Goal: Task Accomplishment & Management: Use online tool/utility

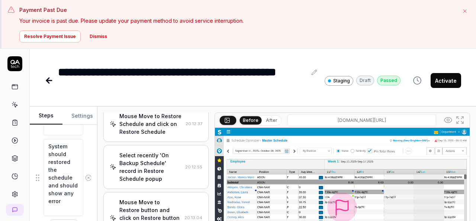
scroll to position [1426, 0]
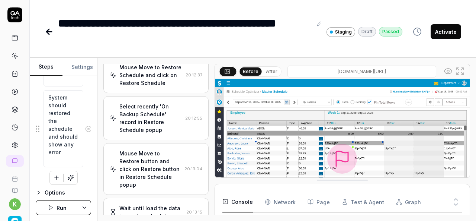
click at [444, 28] on button "Activate" at bounding box center [446, 31] width 31 height 15
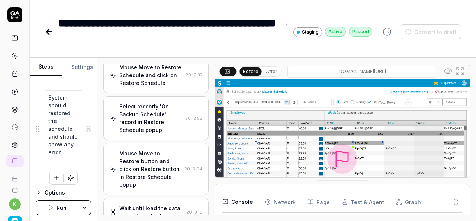
type textarea "*"
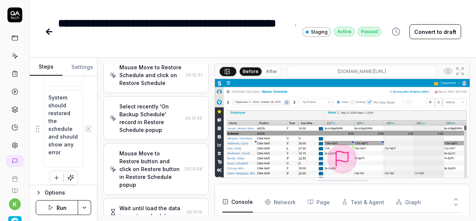
click at [50, 32] on icon at bounding box center [49, 32] width 5 height 0
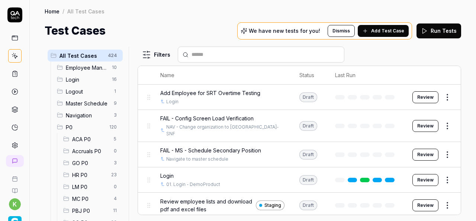
click at [237, 53] on input "text" at bounding box center [266, 55] width 148 height 8
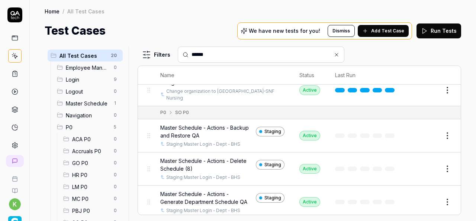
scroll to position [265, 0]
type input "******"
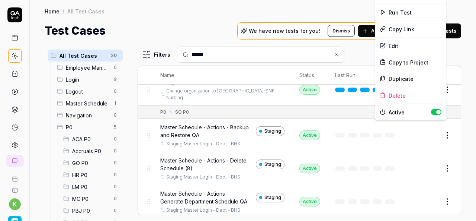
click at [440, 130] on html "k Home / All Test Cases Home / All Test Cases Test Cases We have new tests for …" at bounding box center [238, 110] width 476 height 221
click at [405, 76] on div "Duplicate" at bounding box center [411, 78] width 71 height 16
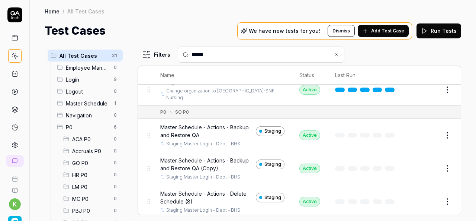
click at [423, 162] on button "Edit" at bounding box center [430, 168] width 18 height 12
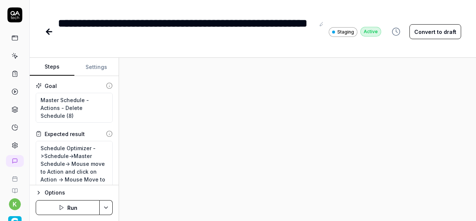
click at [438, 24] on button "Convert to draft" at bounding box center [436, 31] width 52 height 15
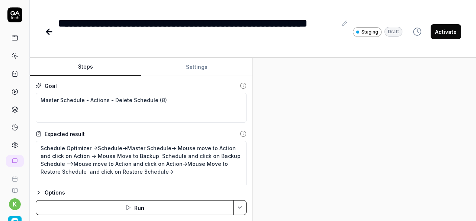
click at [319, 139] on div "Steps Settings Goal Master Schedule - Actions - Delete Schedule (8) Expected re…" at bounding box center [253, 139] width 447 height 163
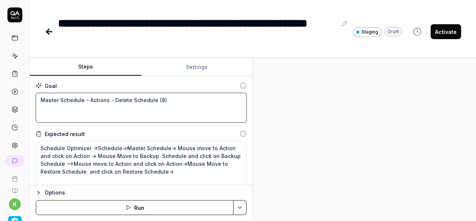
click at [91, 109] on textarea "Master Schedule - Actions - Delete Schedule (8)" at bounding box center [141, 108] width 211 height 30
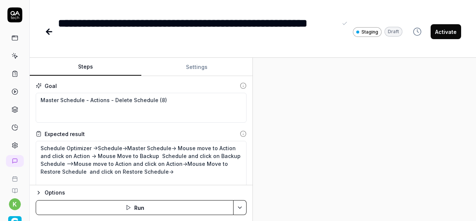
click at [122, 39] on div "**********" at bounding box center [198, 32] width 280 height 34
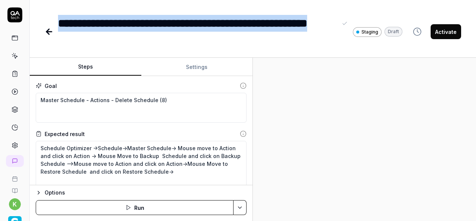
drag, startPoint x: 122, startPoint y: 39, endPoint x: 57, endPoint y: 29, distance: 66.0
click at [57, 29] on div "**********" at bounding box center [224, 32] width 358 height 34
copy div "**********"
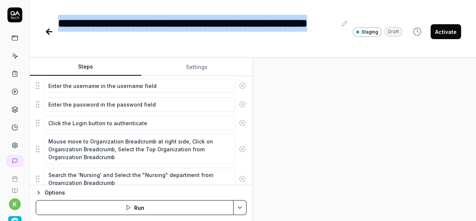
scroll to position [103, 0]
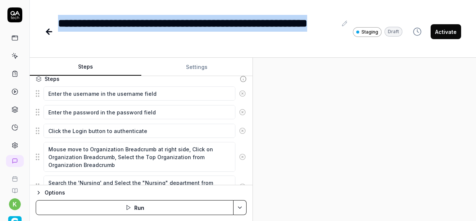
type textarea "*"
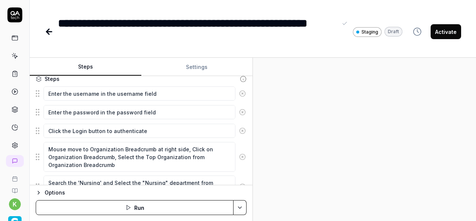
click at [138, 37] on div "**********" at bounding box center [198, 32] width 280 height 34
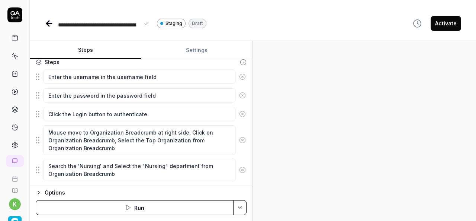
scroll to position [0, 0]
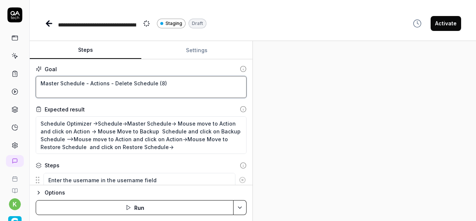
click at [162, 84] on textarea "Master Schedule - Actions - Delete Schedule (8)" at bounding box center [141, 87] width 211 height 22
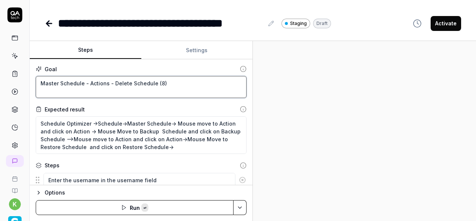
paste textarea "Totals - Difference"
type textarea "*"
type textarea "Master Schedule - Totals - Difference"
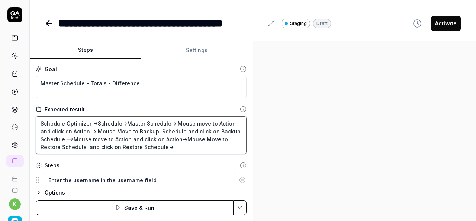
click at [165, 132] on textarea "Schedule Optimizer ->Schedule->Master Schedule-> Mouse move to Action and click…" at bounding box center [141, 135] width 211 height 38
click at [181, 141] on textarea "Schedule Optimizer ->Schedule->Master Schedule-> Mouse move to Action and click…" at bounding box center [141, 135] width 211 height 38
click at [172, 123] on textarea "Schedule Optimizer ->Schedule->Master Schedule-> Mouse move to Action and click…" at bounding box center [141, 135] width 211 height 38
click at [173, 150] on textarea "Schedule Optimizer ->Schedule->Master Schedule-> Mouse move to Action and click…" at bounding box center [141, 135] width 211 height 38
type textarea "*"
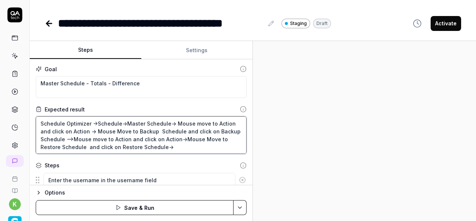
type textarea "Schedule Optimizer ->Schedule->Master Schedule->"
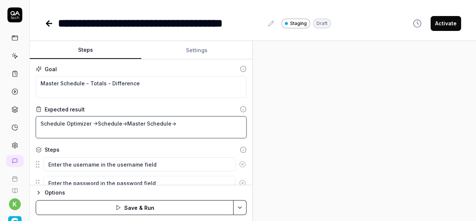
type textarea "*"
type textarea "Schedule Optimizer ->Schedule->Master Schedule-> M"
type textarea "*"
type textarea "Schedule Optimizer ->Schedule->Master Schedule-> Mo"
type textarea "*"
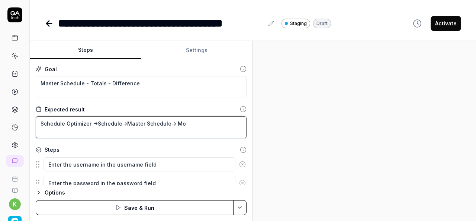
type textarea "Schedule Optimizer ->Schedule->Master Schedule-> Mov"
type textarea "*"
type textarea "Schedule Optimizer ->Schedule->Master Schedule-> Move"
type textarea "*"
type textarea "Schedule Optimizer ->Schedule->Master Schedule-> Move"
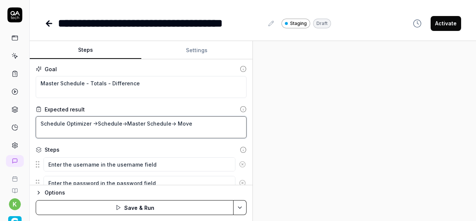
type textarea "*"
type textarea "Schedule Optimizer ->Schedule->Master Schedule-> Move t"
type textarea "*"
type textarea "Schedule Optimizer ->Schedule->Master Schedule-> Move to"
type textarea "*"
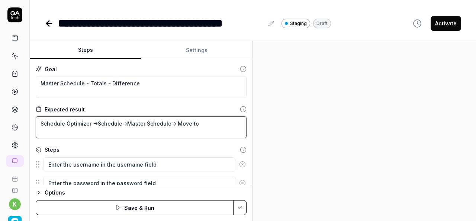
type textarea "Schedule Optimizer ->Schedule->Master Schedule-> Move to"
type textarea "*"
type textarea "Schedule Optimizer ->Schedule->Master Schedule-> Move to D"
type textarea "*"
type textarea "Schedule Optimizer ->Schedule->Master Schedule-> Move to Di"
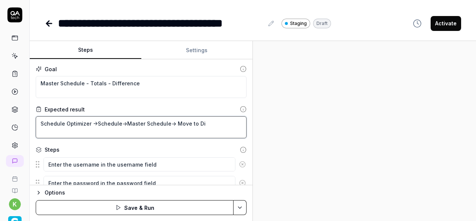
type textarea "*"
type textarea "Schedule Optimizer ->Schedule->Master Schedule-> Move to Dif"
type textarea "*"
type textarea "Schedule Optimizer ->Schedule->Master Schedule-> Move to Diff"
type textarea "*"
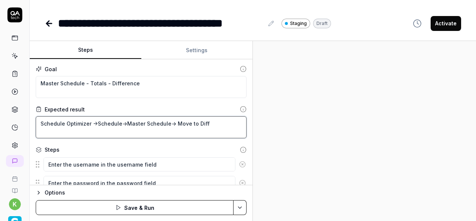
type textarea "Schedule Optimizer ->Schedule->Master Schedule-> Move to Diffe"
type textarea "*"
type textarea "Schedule Optimizer ->Schedule->Master Schedule-> Move to Differ"
type textarea "*"
type textarea "Schedule Optimizer ->Schedule->Master Schedule-> Move to Differe"
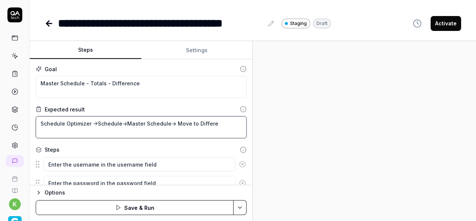
type textarea "*"
type textarea "Schedule Optimizer ->Schedule->Master Schedule-> Move to Differeb"
type textarea "*"
type textarea "Schedule Optimizer ->Schedule->Master Schedule-> Move to Differebe"
type textarea "*"
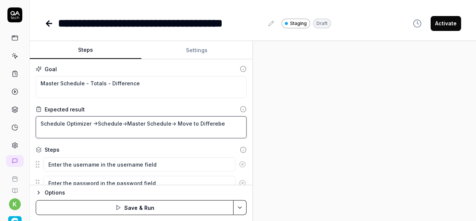
type textarea "Schedule Optimizer ->Schedule->Master Schedule-> Move to Differebec"
type textarea "*"
type textarea "Schedule Optimizer ->Schedule->Master Schedule-> Move to Differebec"
type textarea "*"
type textarea "Schedule Optimizer ->Schedule->Master Schedule-> Move to Differebec"
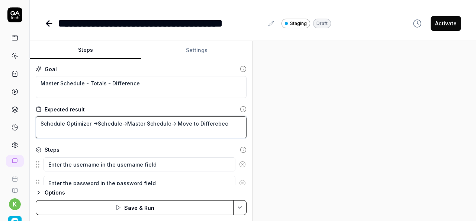
type textarea "*"
type textarea "Schedule Optimizer ->Schedule->Master Schedule-> Move to Differebe"
type textarea "*"
type textarea "Schedule Optimizer ->Schedule->Master Schedule-> Move to Differeb"
type textarea "*"
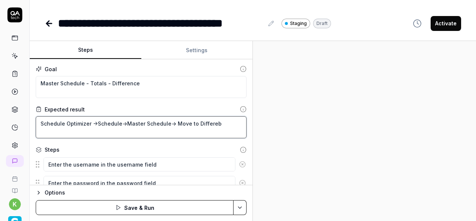
type textarea "Schedule Optimizer ->Schedule->Master Schedule-> Move to Differe"
type textarea "*"
type textarea "Schedule Optimizer ->Schedule->Master Schedule-> Move to Differen"
type textarea "*"
type textarea "Schedule Optimizer ->Schedule->Master Schedule-> Move to Differenc"
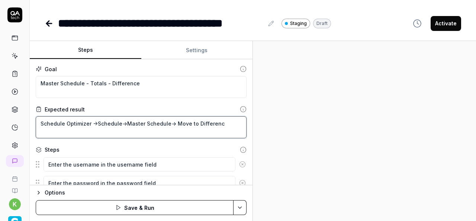
type textarea "*"
type textarea "Schedule Optimizer ->Schedule->Master Schedule-> Move to Difference"
type textarea "*"
type textarea "Schedule Optimizer ->Schedule->Master Schedule-> Move to Difference"
type textarea "*"
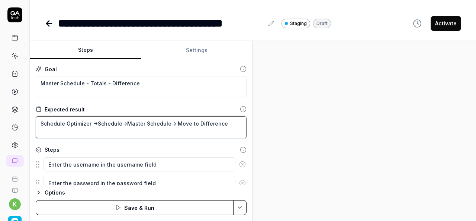
type textarea "Schedule Optimizer ->Schedule->Master Schedule-> Move to Difference r"
type textarea "*"
type textarea "Schedule Optimizer ->Schedule->Master Schedule-> Move to Difference ro"
type textarea "*"
type textarea "Schedule Optimizer ->Schedule->Master Schedule-> Move to Difference row"
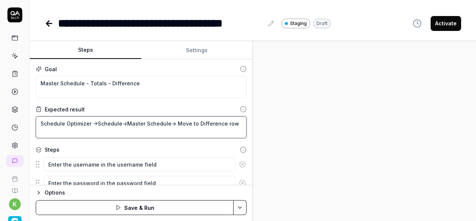
type textarea "*"
type textarea "Schedule Optimizer ->Schedule->Master Schedule-> Move to Difference row"
type textarea "*"
type textarea "Schedule Optimizer ->Schedule->Master Schedule-> Move to Difference row i"
type textarea "*"
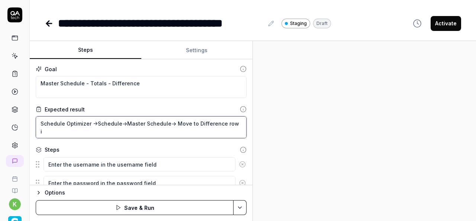
type textarea "Schedule Optimizer ->Schedule->Master Schedule-> Move to Difference row in"
type textarea "*"
type textarea "Schedule Optimizer ->Schedule->Master Schedule-> Move to Difference row in"
type textarea "*"
type textarea "Schedule Optimizer ->Schedule->Master Schedule-> Move to Difference row in"
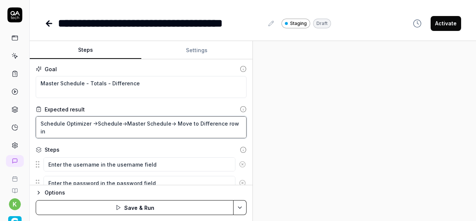
type textarea "*"
type textarea "Schedule Optimizer ->Schedule->Master Schedule-> Move to Difference row i"
type textarea "*"
type textarea "Schedule Optimizer ->Schedule->Master Schedule-> Move to Difference row"
type textarea "*"
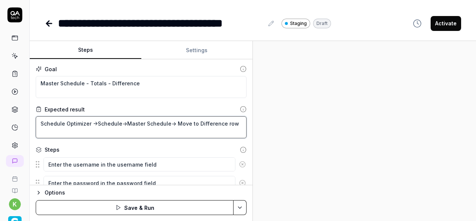
type textarea "Schedule Optimizer ->Schedule->Master Schedule-> Move to Difference row f"
type textarea "*"
type textarea "Schedule Optimizer ->Schedule->Master Schedule-> Move to Difference row fo"
type textarea "*"
type textarea "Schedule Optimizer ->Schedule->Master Schedule-> Move to Difference row for"
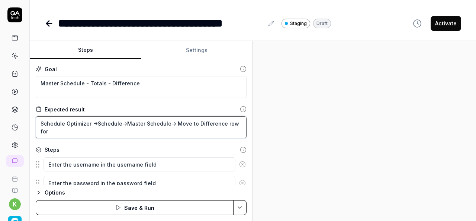
type textarea "*"
type textarea "Schedule Optimizer ->Schedule->Master Schedule-> Move to Difference row for"
click at [233, 128] on textarea "Schedule Optimizer ->Schedule->Master Schedule-> Move to Difference row for" at bounding box center [141, 127] width 211 height 22
type textarea "*"
type textarea "Schedule Optimizer ->Schedule->Master Schedule-> Move to Difference row for c"
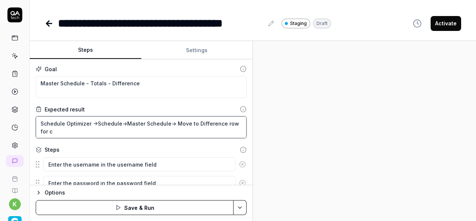
type textarea "*"
type textarea "Schedule Optimizer ->Schedule->Master Schedule-> Move to Difference row for cu"
type textarea "*"
type textarea "Schedule Optimizer ->Schedule->Master Schedule-> Move to Difference row for cur"
type textarea "*"
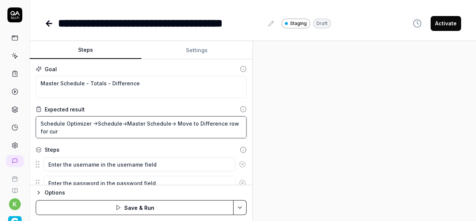
type textarea "Schedule Optimizer ->Schedule->Master Schedule-> Move to Difference row for curr"
type textarea "*"
type textarea "Schedule Optimizer ->Schedule->Master Schedule-> Move to Difference row for cur…"
type textarea "*"
type textarea "Schedule Optimizer ->Schedule->Master Schedule-> Move to Difference row for cur…"
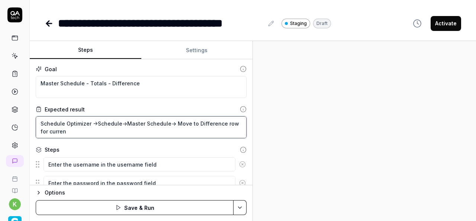
type textarea "*"
type textarea "Schedule Optimizer ->Schedule->Master Schedule-> Move to Difference row for cur…"
type textarea "*"
type textarea "Schedule Optimizer ->Schedule->Master Schedule-> Move to Difference row for cur…"
type textarea "*"
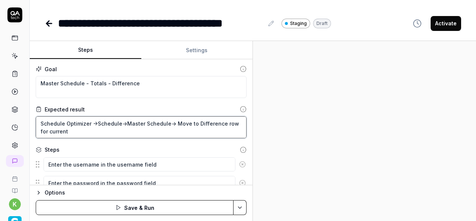
type textarea "Schedule Optimizer ->Schedule->Master Schedule-> Move to Difference row for cur…"
type textarea "*"
type textarea "Schedule Optimizer ->Schedule->Master Schedule-> Move to Difference row for cur…"
type textarea "*"
type textarea "Schedule Optimizer ->Schedule->Master Schedule-> Move to Difference row for cur…"
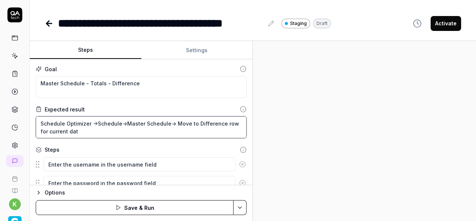
type textarea "*"
type textarea "Schedule Optimizer ->Schedule->Master Schedule-> Move to Difference row for cur…"
type textarea "*"
type textarea "Schedule Optimizer ->Schedule->Master Schedule-> Move to Difference row for cur…"
type textarea "*"
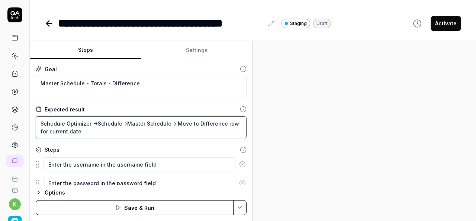
type textarea "Schedule Optimizer ->Schedule->Master Schedule-> Move to Difference row for cur…"
type textarea "*"
type textarea "Schedule Optimizer ->Schedule->Master Schedule-> Move to Difference row for cur…"
type textarea "*"
type textarea "Schedule Optimizer ->Schedule->Master Schedule-> Move to Difference row for cur…"
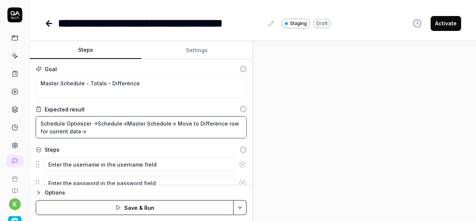
type textarea "*"
type textarea "Schedule Optimizer ->Schedule->Master Schedule-> Move to Difference row for cur…"
type textarea "*"
type textarea "Schedule Optimizer ->Schedule->Master Schedule-> Move to Difference row for cur…"
type textarea "*"
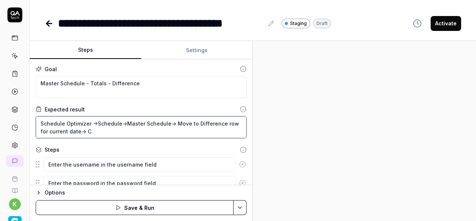
type textarea "Schedule Optimizer ->Schedule->Master Schedule-> Move to Difference row for cur…"
type textarea "*"
type textarea "Schedule Optimizer ->Schedule->Master Schedule-> Move to Difference row for cur…"
type textarea "*"
type textarea "Schedule Optimizer ->Schedule->Master Schedule-> Move to Difference row for cur…"
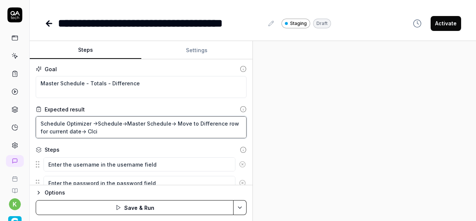
type textarea "*"
type textarea "Schedule Optimizer ->Schedule->Master Schedule-> Move to Difference row for cur…"
type textarea "*"
type textarea "Schedule Optimizer ->Schedule->Master Schedule-> Move to Difference row for cur…"
type textarea "*"
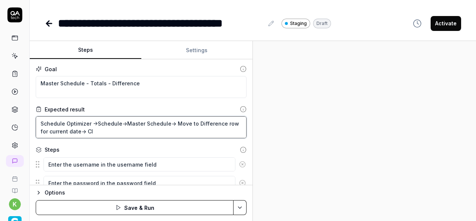
type textarea "Schedule Optimizer ->Schedule->Master Schedule-> Move to Difference row for cur…"
type textarea "*"
type textarea "Schedule Optimizer ->Schedule->Master Schedule-> Move to Difference row for cur…"
type textarea "*"
type textarea "Schedule Optimizer ->Schedule->Master Schedule-> Move to Difference row for cur…"
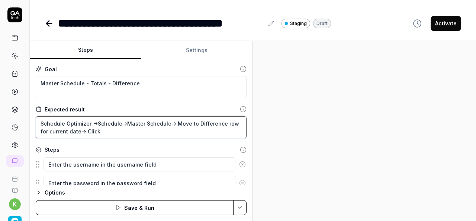
type textarea "*"
type textarea "Schedule Optimizer ->Schedule->Master Schedule-> Move to Difference row for cur…"
type textarea "*"
type textarea "Schedule Optimizer ->Schedule->Master Schedule-> Move to Difference row for cur…"
type textarea "*"
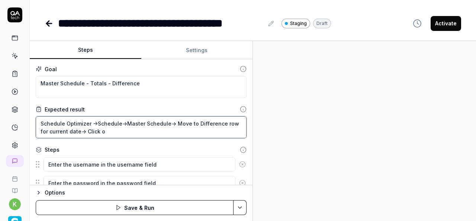
type textarea "Schedule Optimizer ->Schedule->Master Schedule-> Move to Difference row for cur…"
type textarea "*"
type textarea "Schedule Optimizer ->Schedule->Master Schedule-> Move to Difference row for cur…"
click at [205, 127] on textarea "Schedule Optimizer ->Schedule->Master Schedule-> Move to Difference row for cur…" at bounding box center [141, 127] width 211 height 22
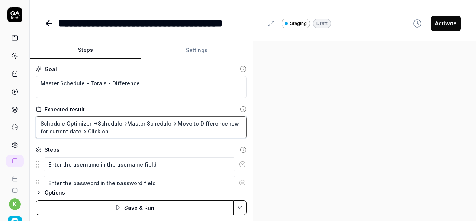
click at [120, 131] on textarea "Schedule Optimizer ->Schedule->Master Schedule-> Move to Difference row for cur…" at bounding box center [141, 127] width 211 height 22
type textarea "*"
type textarea "Schedule Optimizer ->Schedule->Master Schedule-> Move to Difference row for cur…"
type textarea "*"
type textarea "Schedule Optimizer ->Schedule->Master Schedule-> Move to Difference row for cur…"
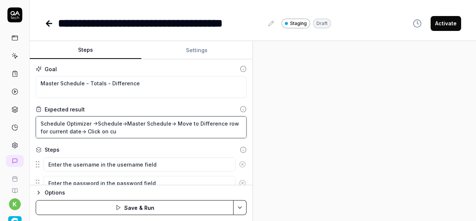
type textarea "*"
type textarea "Schedule Optimizer ->Schedule->Master Schedule-> Move to Difference row for cur…"
type textarea "*"
type textarea "Schedule Optimizer ->Schedule->Master Schedule-> Move to Difference row for cur…"
type textarea "*"
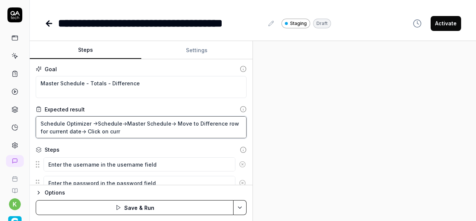
type textarea "Schedule Optimizer ->Schedule->Master Schedule-> Move to Difference row for cur…"
type textarea "*"
type textarea "Schedule Optimizer ->Schedule->Master Schedule-> Move to Difference row for cur…"
type textarea "*"
type textarea "Schedule Optimizer ->Schedule->Master Schedule-> Move to Difference row for cur…"
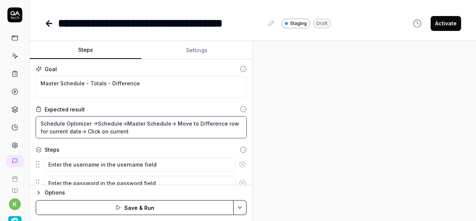
type textarea "*"
type textarea "Schedule Optimizer ->Schedule->Master Schedule-> Move to Difference row for cur…"
type textarea "*"
type textarea "Schedule Optimizer ->Schedule->Master Schedule-> Move to Difference row for cur…"
type textarea "*"
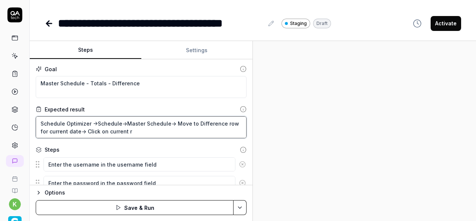
type textarea "Schedule Optimizer ->Schedule->Master Schedule-> Move to Difference row for cur…"
type textarea "*"
type textarea "Schedule Optimizer ->Schedule->Master Schedule-> Move to Difference row for cur…"
type textarea "*"
type textarea "Schedule Optimizer ->Schedule->Master Schedule-> Move to Difference row for cur…"
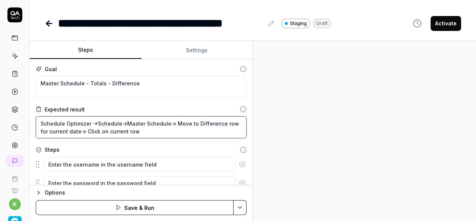
type textarea "*"
type textarea "Schedule Optimizer ->Schedule->Master Schedule-> Move to Difference row for cur…"
type textarea "*"
type textarea "Schedule Optimizer ->Schedule->Master Schedule-> Move to Difference row for cur…"
type textarea "*"
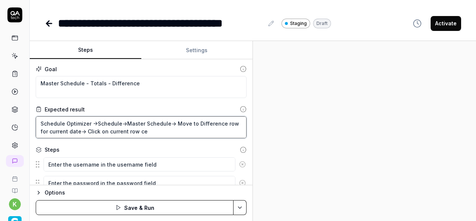
type textarea "Schedule Optimizer ->Schedule->Master Schedule-> Move to Difference row for cur…"
type textarea "*"
type textarea "Schedule Optimizer ->Schedule->Master Schedule-> Move to Difference row for cur…"
type textarea "*"
type textarea "Schedule Optimizer ->Schedule->Master Schedule-> Move to Difference row for cur…"
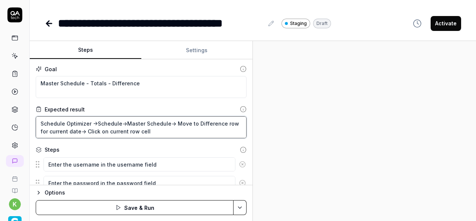
type textarea "*"
type textarea "Schedule Optimizer ->Schedule->Master Schedule-> Move to Difference row for cur…"
type textarea "*"
type textarea "Schedule Optimizer ->Schedule->Master Schedule-> Move to Difference row for cur…"
type textarea "*"
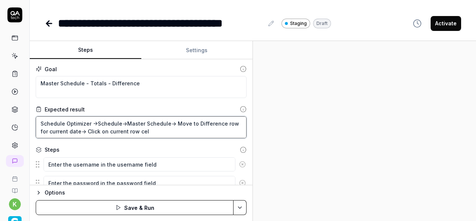
type textarea "Schedule Optimizer ->Schedule->Master Schedule-> Move to Difference row for cur…"
type textarea "*"
type textarea "Schedule Optimizer ->Schedule->Master Schedule-> Move to Difference row for cur…"
type textarea "*"
type textarea "Schedule Optimizer ->Schedule->Master Schedule-> Move to Difference row for cur…"
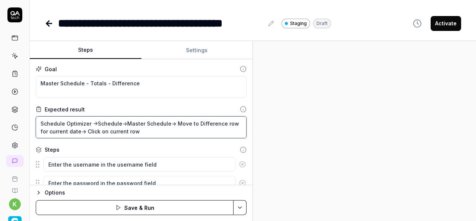
type textarea "*"
type textarea "Schedule Optimizer ->Schedule->Master Schedule-> Move to Difference row for cur…"
type textarea "*"
type textarea "Schedule Optimizer ->Schedule->Master Schedule-> Move to Difference row for cur…"
type textarea "*"
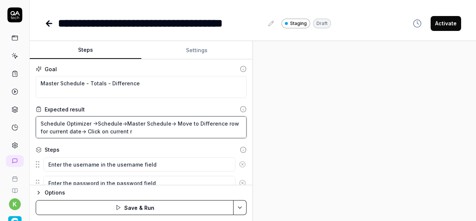
type textarea "Schedule Optimizer ->Schedule->Master Schedule-> Move to Difference row for cur…"
click at [138, 131] on textarea "Schedule Optimizer ->Schedule->Master Schedule-> Move to Difference row for cur…" at bounding box center [141, 127] width 211 height 22
click at [152, 131] on textarea "Schedule Optimizer ->Schedule->Master Schedule-> Move to Difference row for cur…" at bounding box center [141, 127] width 211 height 22
click at [199, 122] on textarea "Schedule Optimizer ->Schedule->Master Schedule-> Move to Difference row for cur…" at bounding box center [141, 127] width 211 height 22
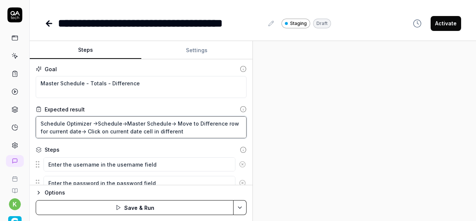
click at [164, 132] on textarea "Schedule Optimizer ->Schedule->Master Schedule-> Move to Difference row for cur…" at bounding box center [141, 127] width 211 height 22
paste textarea "Difference"
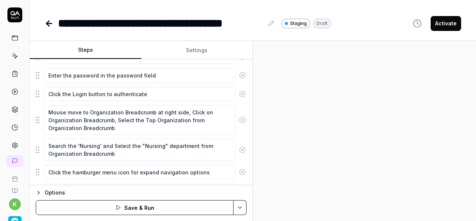
scroll to position [107, 0]
click at [240, 149] on icon at bounding box center [242, 150] width 7 height 7
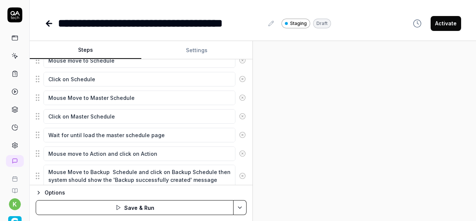
scroll to position [232, 0]
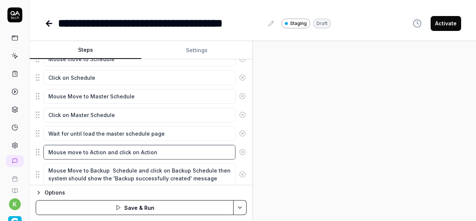
click at [186, 147] on textarea "Mouse move to Action and click on Action" at bounding box center [140, 152] width 192 height 14
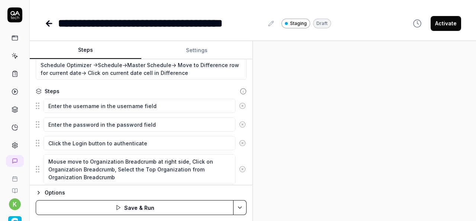
scroll to position [10, 0]
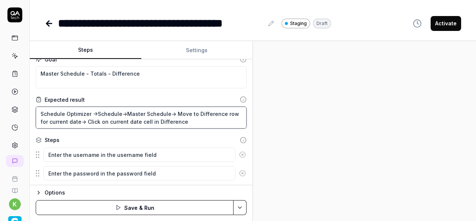
click at [175, 111] on textarea "Schedule Optimizer ->Schedule->Master Schedule-> Move to Difference row for cur…" at bounding box center [141, 117] width 211 height 22
click at [169, 115] on textarea "Schedule Optimizer ->Schedule->Master Schedule-> Move to Difference row for cur…" at bounding box center [141, 117] width 211 height 22
click at [80, 122] on textarea "Schedule Optimizer ->Schedule->Master Schedule-> Move to Difference row for cur…" at bounding box center [141, 117] width 211 height 22
click at [170, 113] on textarea "Schedule Optimizer ->Schedule->Master Schedule-> Move to Difference row for cur…" at bounding box center [141, 117] width 211 height 22
click at [204, 120] on textarea "Schedule Optimizer ->Schedule->Master Schedule-> Move to Difference row for cur…" at bounding box center [141, 117] width 211 height 22
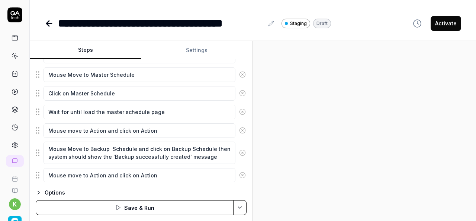
scroll to position [254, 0]
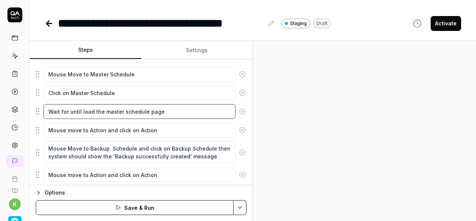
click at [201, 115] on textarea "Wait for until load the master schedule page" at bounding box center [140, 111] width 192 height 14
paste textarea "Move to Difference row for current date cell-> Click on current date cell in Di…"
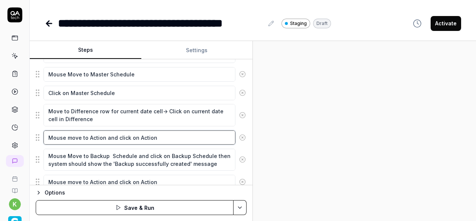
click at [153, 137] on textarea "Mouse move to Action and click on Action" at bounding box center [140, 137] width 192 height 14
drag, startPoint x: 179, startPoint y: 134, endPoint x: 31, endPoint y: 127, distance: 148.0
click at [31, 127] on div "Goal Master Schedule - Totals - Difference Expected result Schedule Optimizer -…" at bounding box center [141, 122] width 223 height 126
click at [116, 138] on textarea "Check Sum of requred" at bounding box center [140, 137] width 192 height 14
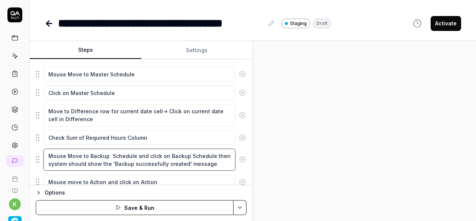
click at [209, 158] on textarea "Mouse Move to Backup Schedule and click on Backup Schedule then system should s…" at bounding box center [140, 160] width 192 height 22
drag, startPoint x: 209, startPoint y: 158, endPoint x: 48, endPoint y: 142, distance: 161.6
click at [48, 142] on fieldset "Enter the username in the username field Enter the password in the password fie…" at bounding box center [141, 99] width 211 height 395
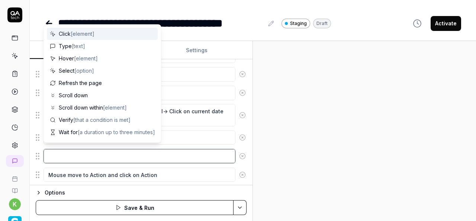
click at [78, 153] on textarea at bounding box center [140, 156] width 192 height 14
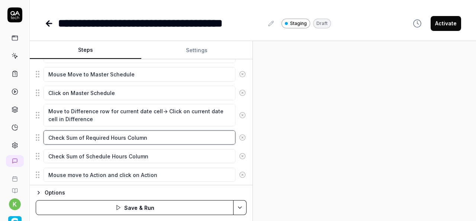
click at [157, 137] on textarea "Check Sum of Required Hours Column" at bounding box center [140, 137] width 192 height 14
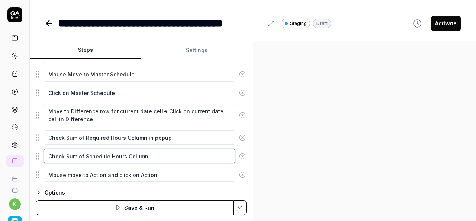
click at [172, 159] on textarea "Check Sum of Schedule Hours Column" at bounding box center [140, 156] width 192 height 14
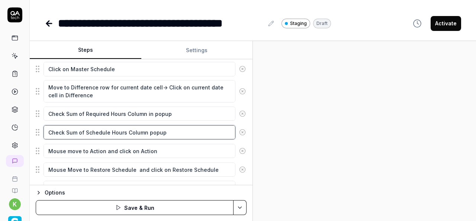
scroll to position [280, 0]
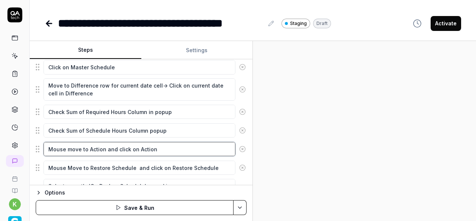
click at [166, 148] on textarea "Mouse move to Action and click on Action" at bounding box center [140, 149] width 192 height 14
drag, startPoint x: 166, startPoint y: 148, endPoint x: 55, endPoint y: 147, distance: 110.9
click at [55, 147] on textarea "Mouse move to Action and click on Action" at bounding box center [140, 149] width 192 height 14
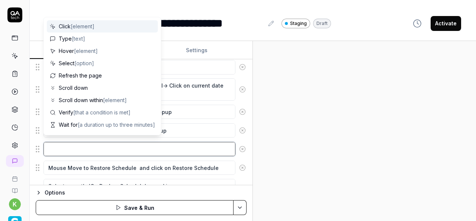
click at [165, 147] on textarea at bounding box center [140, 149] width 192 height 14
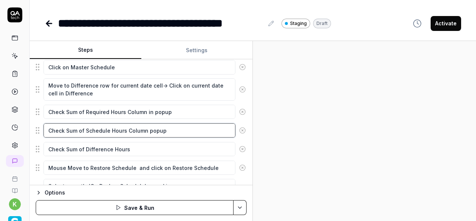
click at [148, 125] on textarea "Check Sum of Schedule Hours Column popup" at bounding box center [140, 130] width 192 height 14
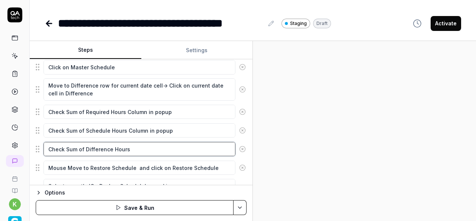
click at [138, 143] on textarea "Check Sum of Difference Hours" at bounding box center [140, 149] width 192 height 14
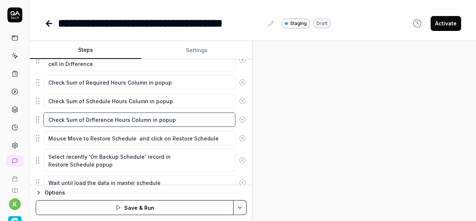
scroll to position [309, 0]
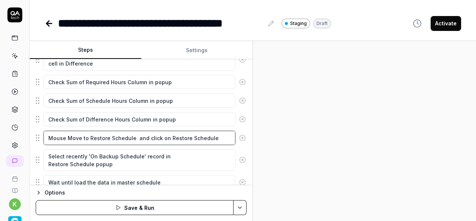
click at [213, 134] on textarea "Mouse Move to Restore Schedule and click on Restore Schedule" at bounding box center [140, 138] width 192 height 14
drag, startPoint x: 213, startPoint y: 134, endPoint x: 56, endPoint y: 141, distance: 157.3
click at [56, 141] on fieldset "Enter the username in the username field Enter the password in the password fie…" at bounding box center [141, 40] width 211 height 387
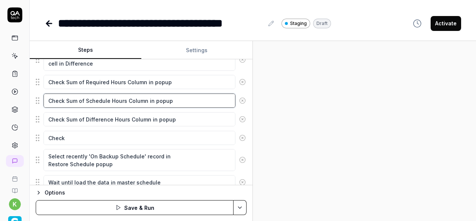
drag, startPoint x: 86, startPoint y: 95, endPoint x: 128, endPoint y: 103, distance: 42.9
click at [128, 103] on textarea "Check Sum of Schedule Hours Column in popup" at bounding box center [140, 100] width 192 height 14
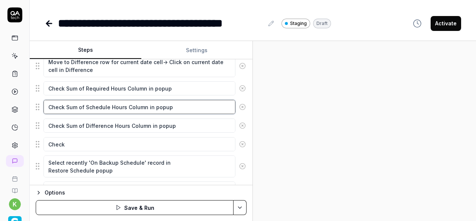
scroll to position [302, 0]
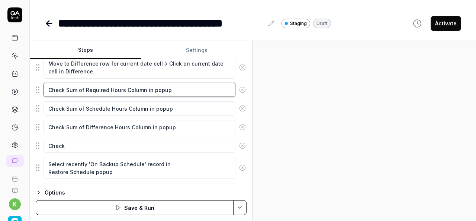
click at [85, 83] on textarea "Check Sum of Required Hours Column in popup" at bounding box center [140, 90] width 192 height 14
click at [121, 87] on textarea "Check Sum of Required Hours Column in popup" at bounding box center [140, 90] width 192 height 14
click at [123, 85] on textarea "Check Sum of Required Hours Column in popup" at bounding box center [140, 90] width 192 height 14
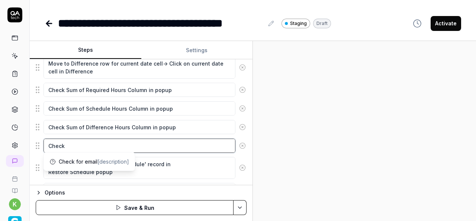
click at [84, 144] on textarea "Check" at bounding box center [140, 145] width 192 height 14
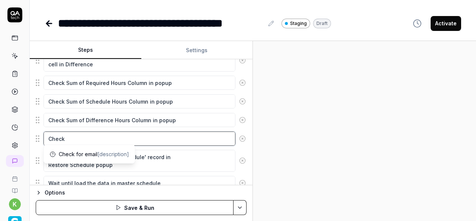
scroll to position [309, 0]
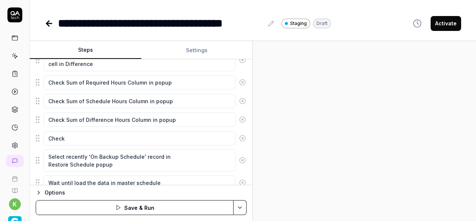
click at [239, 157] on icon at bounding box center [242, 160] width 7 height 7
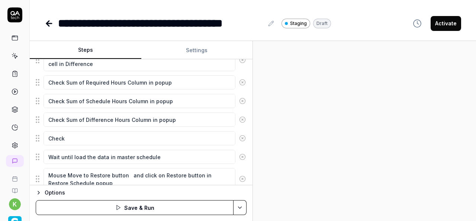
click at [237, 157] on button at bounding box center [243, 156] width 14 height 15
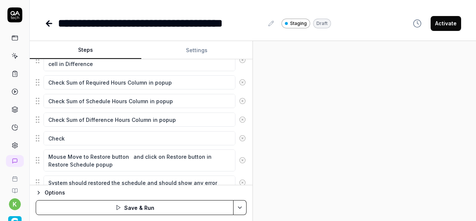
click at [239, 157] on icon at bounding box center [242, 160] width 7 height 7
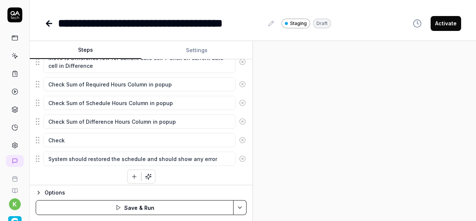
click at [240, 157] on circle at bounding box center [243, 159] width 6 height 6
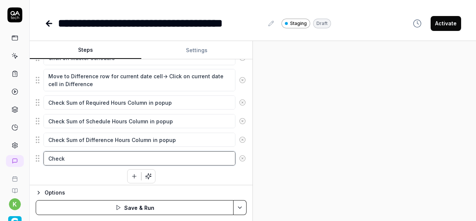
click at [107, 152] on textarea "Check" at bounding box center [140, 158] width 192 height 14
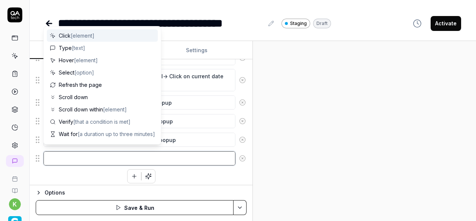
click at [107, 152] on textarea at bounding box center [140, 158] width 192 height 14
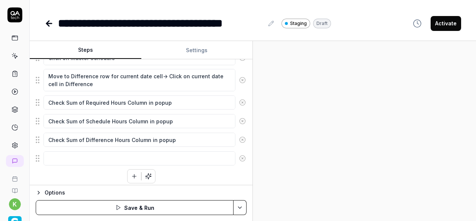
click at [92, 175] on div "Enter the username in the username field Enter the password in the password fie…" at bounding box center [141, 25] width 211 height 316
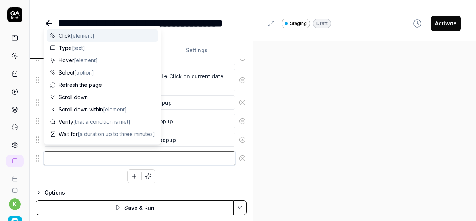
click at [81, 154] on textarea at bounding box center [140, 158] width 192 height 14
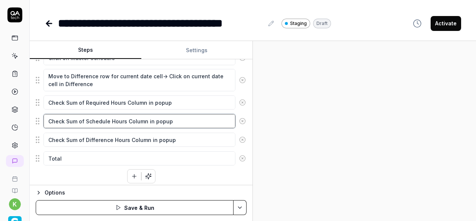
click at [94, 118] on textarea "Check Sum of Schedule Hours Column in popup" at bounding box center [140, 121] width 192 height 14
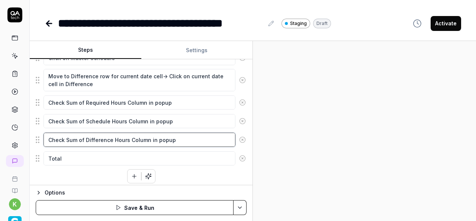
click at [97, 137] on textarea "Check Sum of Difference Hours Column in popup" at bounding box center [140, 140] width 192 height 14
click at [125, 137] on textarea "Check Sum of Difference Hours Column in popup" at bounding box center [140, 140] width 192 height 14
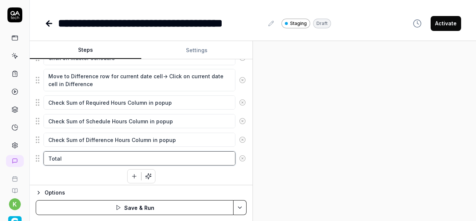
click at [86, 157] on textarea "Total" at bounding box center [140, 158] width 192 height 14
paste textarea "Difference Hours"
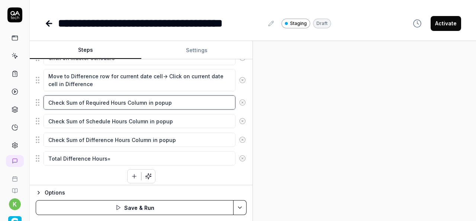
click at [82, 101] on textarea "Check Sum of Required Hours Column in popup" at bounding box center [140, 102] width 192 height 14
click at [84, 98] on textarea "Check Sum of Required Hours Column in popup" at bounding box center [140, 102] width 192 height 14
click at [122, 100] on textarea "Check Sum of Required Hours Column in popup" at bounding box center [140, 102] width 192 height 14
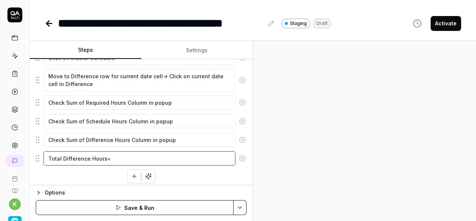
click at [124, 154] on textarea "Total Difference Hours=" at bounding box center [140, 158] width 192 height 14
paste textarea "Required Hours"
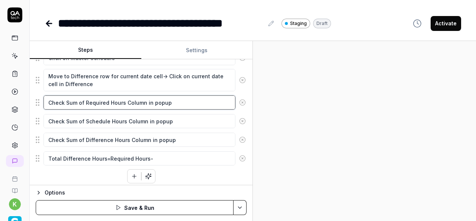
click at [65, 98] on textarea "Check Sum of Required Hours Column in popup" at bounding box center [140, 102] width 192 height 14
click at [124, 99] on textarea "Check Sum of Required Hours Column in popup" at bounding box center [140, 102] width 192 height 14
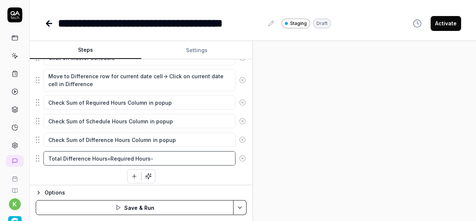
click at [106, 154] on textarea "Total Difference Hours=Required Hours-" at bounding box center [140, 158] width 192 height 14
click at [145, 155] on textarea "Total Difference Hours=Required Hours-" at bounding box center [140, 158] width 192 height 14
paste textarea "Sum of Required Hours"
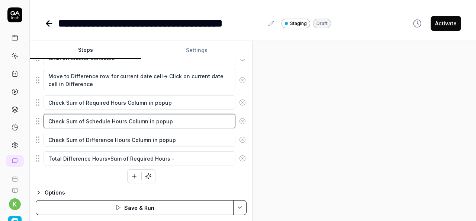
click at [67, 117] on textarea "Check Sum of Schedule Hours Column in popup" at bounding box center [140, 121] width 192 height 14
click at [125, 117] on textarea "Check Sum of Schedule Hours Column in popup" at bounding box center [140, 121] width 192 height 14
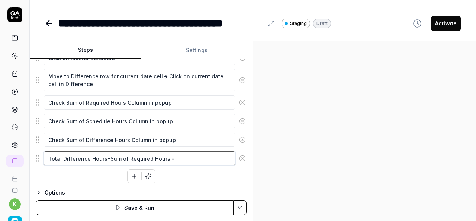
click at [177, 155] on textarea "Total Difference Hours=Sum of Required Hours -" at bounding box center [140, 158] width 192 height 14
paste textarea "Sum of Schedule Hours"
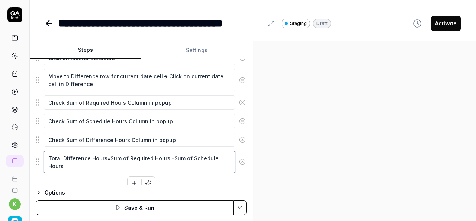
scroll to position [296, 0]
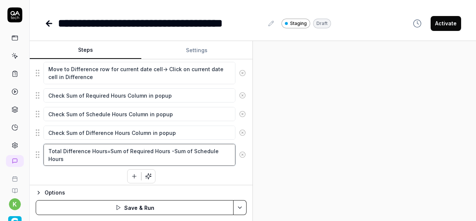
click at [48, 145] on textarea "Total Difference Hours=Sum of Required Hours -Sum of Schedule Hours" at bounding box center [140, 155] width 192 height 22
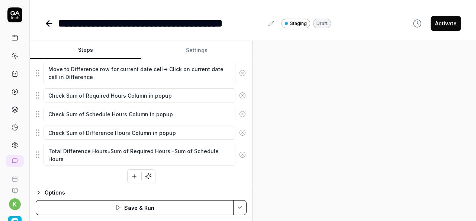
click at [82, 177] on div "Enter the username in the username field Enter the password in the password fie…" at bounding box center [141, 21] width 211 height 323
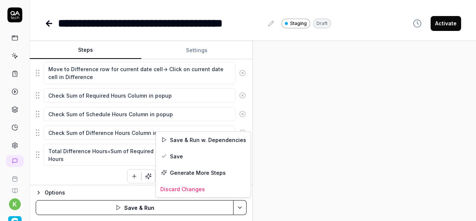
click at [237, 204] on html "**********" at bounding box center [238, 110] width 476 height 221
click at [181, 154] on div "Save" at bounding box center [203, 156] width 95 height 16
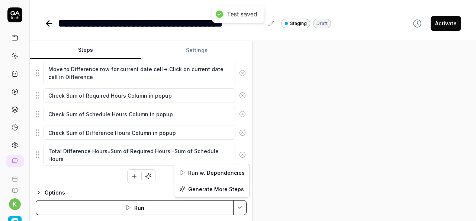
click at [236, 210] on html "**********" at bounding box center [238, 110] width 476 height 221
click at [221, 173] on div "Run w. Dependencies" at bounding box center [211, 172] width 75 height 16
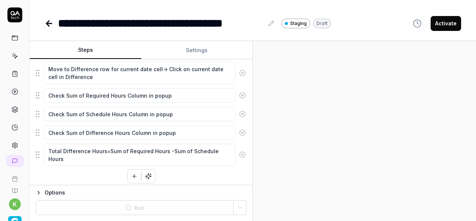
click at [360, 171] on div at bounding box center [364, 131] width 223 height 180
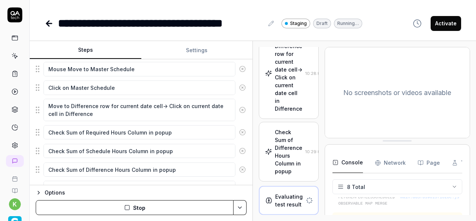
scroll to position [376, 0]
click at [290, 158] on div "Check Sum of Difference Hours Column in popup" at bounding box center [289, 153] width 28 height 47
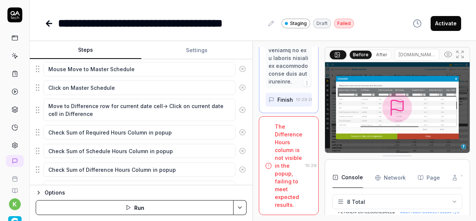
scroll to position [2198, 0]
click at [284, 169] on div "The Difference Hours column is not visible in the popup, failing to meet expect…" at bounding box center [289, 165] width 28 height 86
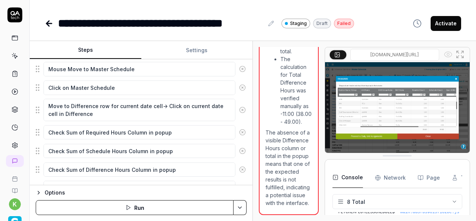
scroll to position [1410, 0]
click at [399, 112] on img at bounding box center [397, 107] width 145 height 90
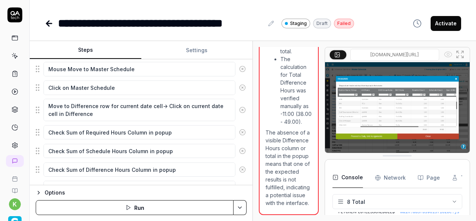
click at [399, 112] on img at bounding box center [397, 107] width 145 height 90
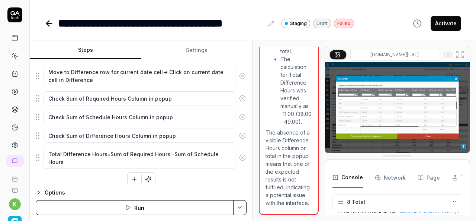
scroll to position [294, 0]
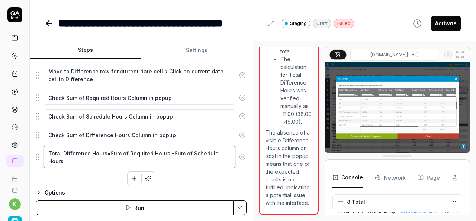
click at [146, 151] on textarea "Total Difference Hours=Sum of Required Hours -Sum of Schedule Hours" at bounding box center [140, 157] width 192 height 22
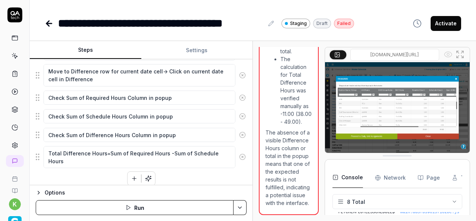
click at [401, 108] on img at bounding box center [397, 107] width 145 height 90
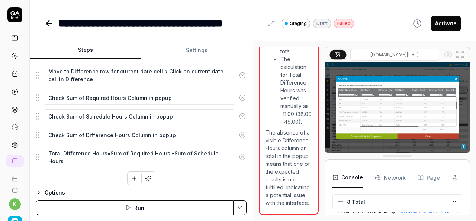
click at [401, 108] on img at bounding box center [397, 107] width 145 height 90
click at [458, 55] on icon at bounding box center [460, 54] width 9 height 9
click at [182, 140] on fieldset "Enter the username in the username field Enter the password in the password fie…" at bounding box center [141, 16] width 211 height 306
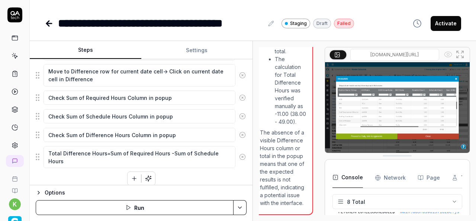
scroll to position [1334, 8]
click at [415, 54] on input "[DOMAIN_NAME][URL]" at bounding box center [395, 55] width 89 height 12
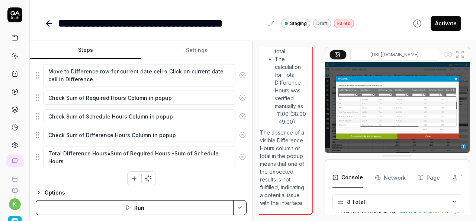
click at [430, 55] on input "[URL][DOMAIN_NAME]" at bounding box center [395, 55] width 89 height 12
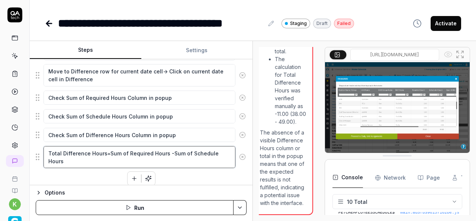
click at [67, 158] on textarea "Total Difference Hours=Sum of Required Hours -Sum of Schedule Hours" at bounding box center [140, 157] width 192 height 22
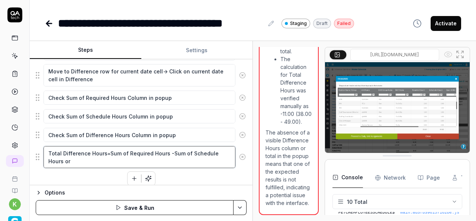
scroll to position [1449, 0]
click at [103, 149] on textarea "Total Difference Hours=Sum of Required Hours -Sum of Schedule Hours or" at bounding box center [140, 157] width 192 height 22
drag, startPoint x: 103, startPoint y: 149, endPoint x: 67, endPoint y: 152, distance: 36.7
click at [67, 152] on textarea "Total Difference Hours=Sum of Required Hours -Sum of Schedule Hours or" at bounding box center [140, 157] width 192 height 22
click at [79, 149] on textarea "Total Difference Hours=Sum of Required Hours -Sum of Schedule Hours or" at bounding box center [140, 157] width 192 height 22
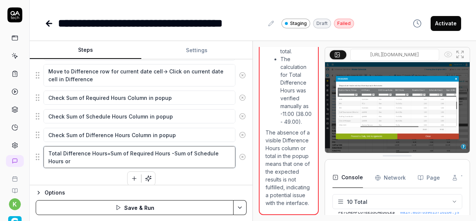
click at [103, 149] on textarea "Total Difference Hours=Sum of Required Hours -Sum of Schedule Hours or" at bounding box center [140, 157] width 192 height 22
drag, startPoint x: 103, startPoint y: 149, endPoint x: 69, endPoint y: 149, distance: 34.2
click at [69, 149] on textarea "Total Difference Hours=Sum of Required Hours -Sum of Schedule Hours or" at bounding box center [140, 157] width 192 height 22
click at [76, 157] on textarea "Total Difference Hours=Sum of Required Hours -Sum of Schedule Hours or" at bounding box center [140, 157] width 192 height 22
click at [49, 147] on textarea "Total Difference Hours=Sum of Required Hours -Sum of Schedule Hours or" at bounding box center [140, 157] width 192 height 22
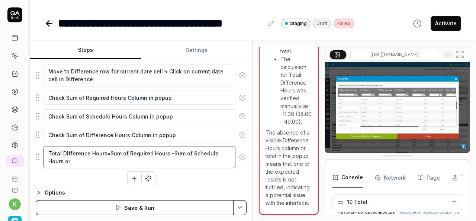
click at [101, 148] on textarea "Total Difference Hours=Sum of Required Hours -Sum of Schedule Hours or" at bounding box center [140, 157] width 192 height 22
click at [103, 149] on textarea "Total Difference Hours=Sum of Required Hours -Sum of Schedule Hours or" at bounding box center [140, 157] width 192 height 22
paste textarea "Difference Hours="
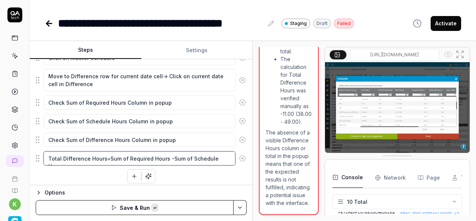
scroll to position [294, 0]
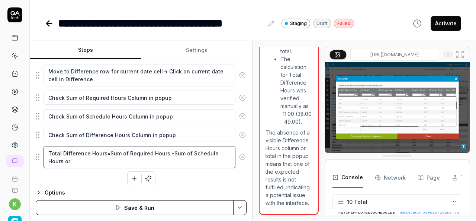
click at [84, 157] on textarea "Total Difference Hours=Sum of Required Hours -Sum of Schedule Hours or" at bounding box center [140, 157] width 192 height 22
paste textarea "Total Difference Hours"
click at [150, 158] on textarea "Total Difference Hours=Sum of Required Hours -Sum of Schedule Hours or If Total…" at bounding box center [140, 157] width 192 height 22
click at [138, 157] on textarea "Total Difference Hours=Sum of Required Hours -Sum of Schedule Hours or If Total…" at bounding box center [140, 157] width 192 height 22
click at [204, 156] on textarea "Total Difference Hours=Sum of Required Hours -Sum of Schedule Hours or If Total…" at bounding box center [140, 157] width 192 height 22
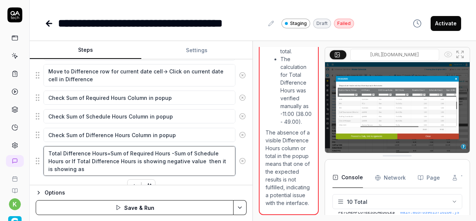
click at [160, 157] on textarea "Total Difference Hours=Sum of Required Hours -Sum of Schedule Hours or If Total…" at bounding box center [140, 161] width 192 height 30
click at [111, 165] on textarea "Total Difference Hours=Sum of Required Hours -Sum of Schedule Hours or If Total…" at bounding box center [140, 161] width 192 height 30
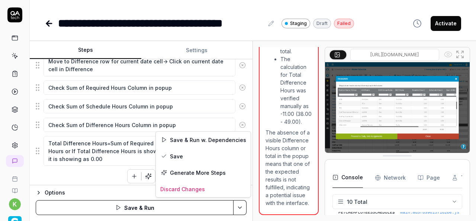
click at [241, 206] on html "**********" at bounding box center [238, 110] width 476 height 221
click at [192, 141] on div "Save & Run w. Dependencies" at bounding box center [203, 139] width 95 height 16
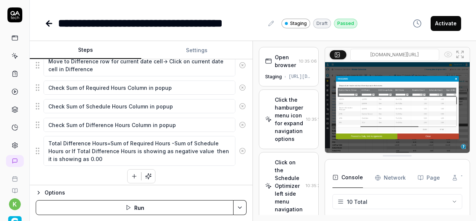
scroll to position [182, 0]
click at [451, 21] on button "Activate" at bounding box center [446, 23] width 31 height 15
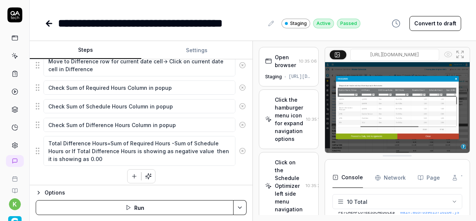
click at [398, 60] on input "[DOMAIN_NAME][URL]" at bounding box center [395, 55] width 89 height 12
click at [399, 54] on input "[DOMAIN_NAME][URL]" at bounding box center [395, 55] width 89 height 12
click at [424, 52] on input "[URL][DOMAIN_NAME]" at bounding box center [395, 55] width 89 height 12
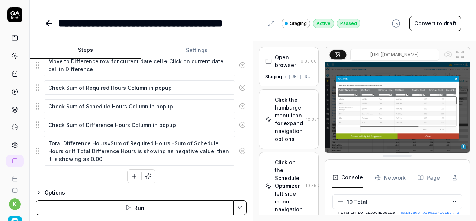
click at [424, 52] on input "[URL][DOMAIN_NAME]" at bounding box center [395, 55] width 89 height 12
click at [50, 20] on icon at bounding box center [49, 23] width 9 height 9
